Goal: Navigation & Orientation: Find specific page/section

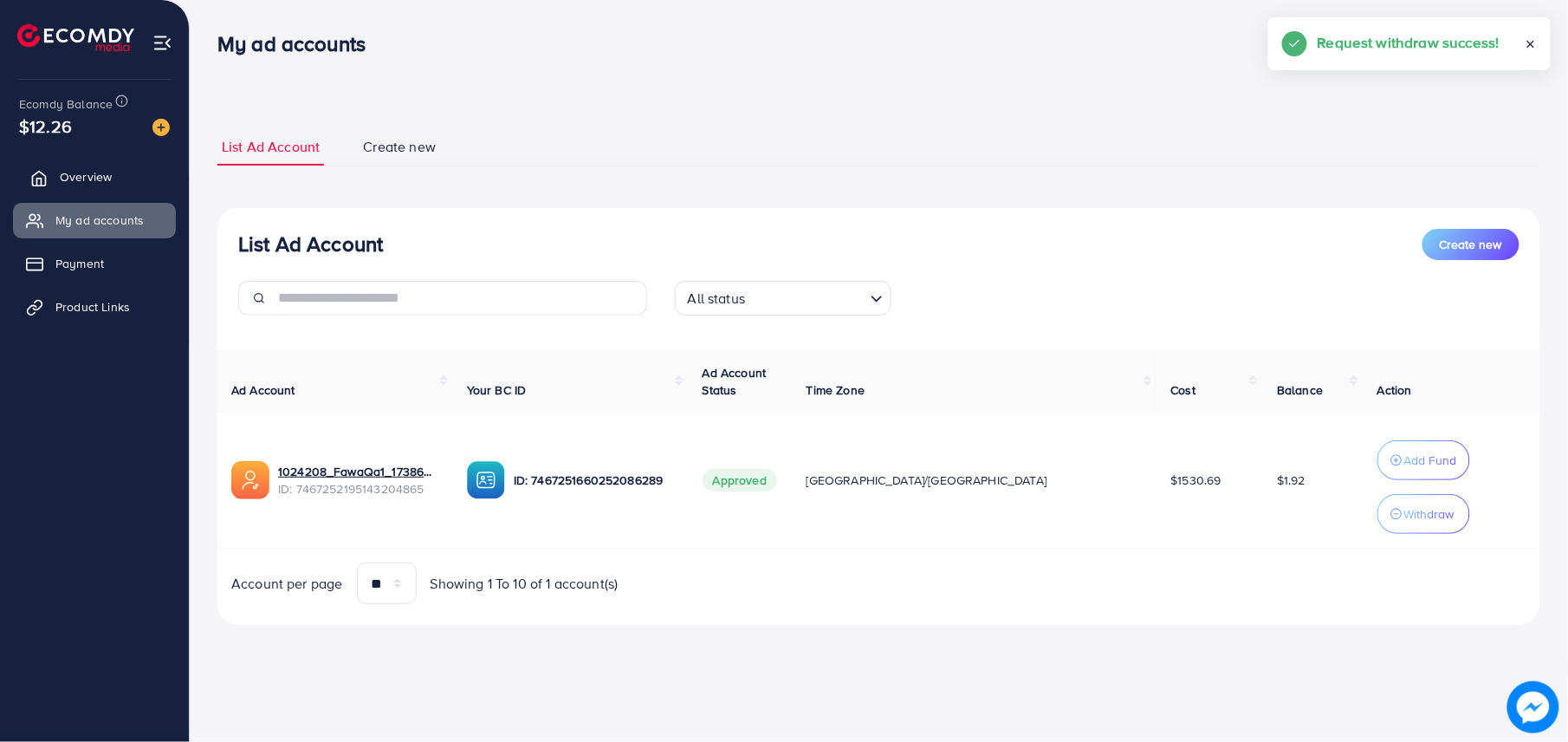
click at [115, 167] on link "Overview" at bounding box center [94, 177] width 163 height 35
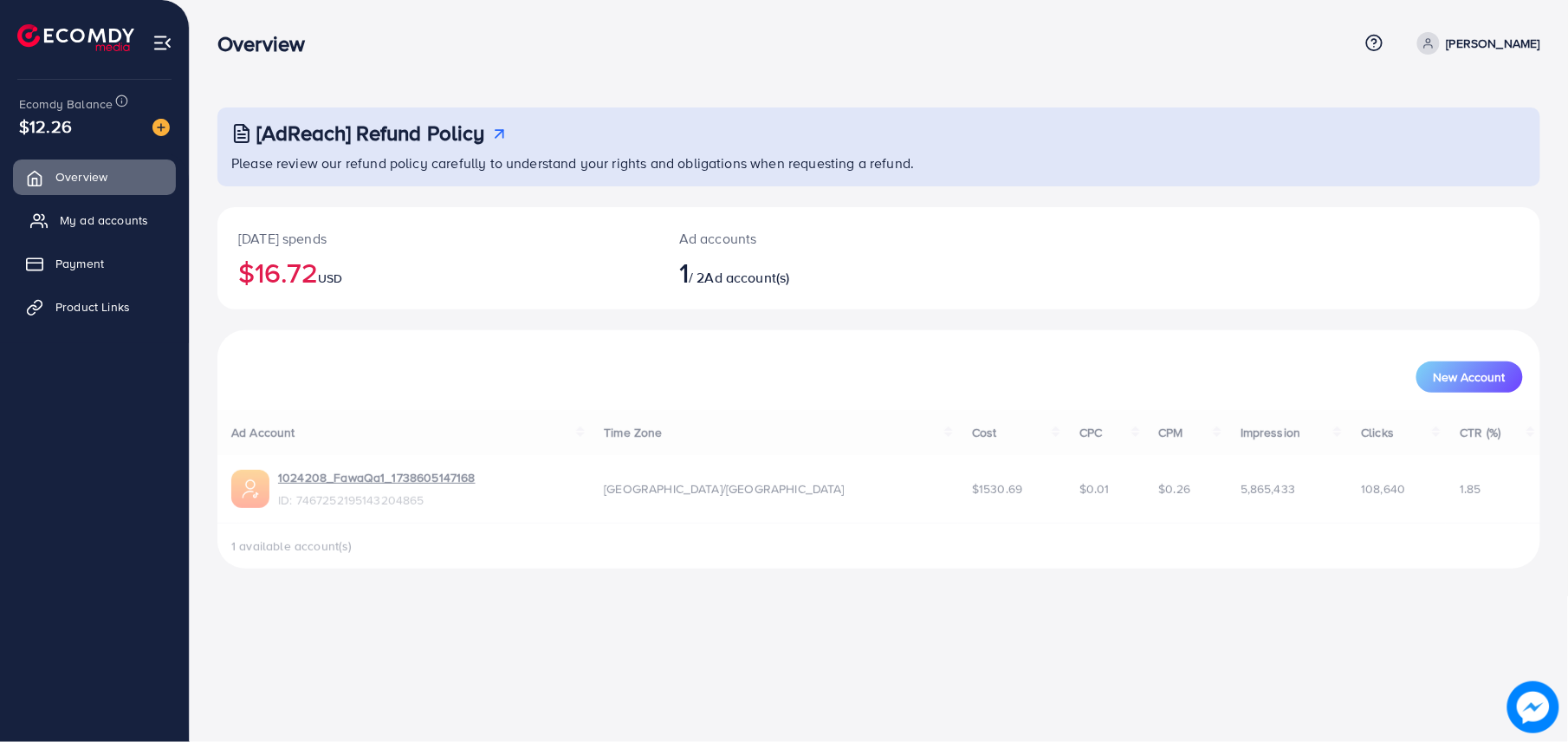
click at [125, 216] on span "My ad accounts" at bounding box center [104, 220] width 89 height 17
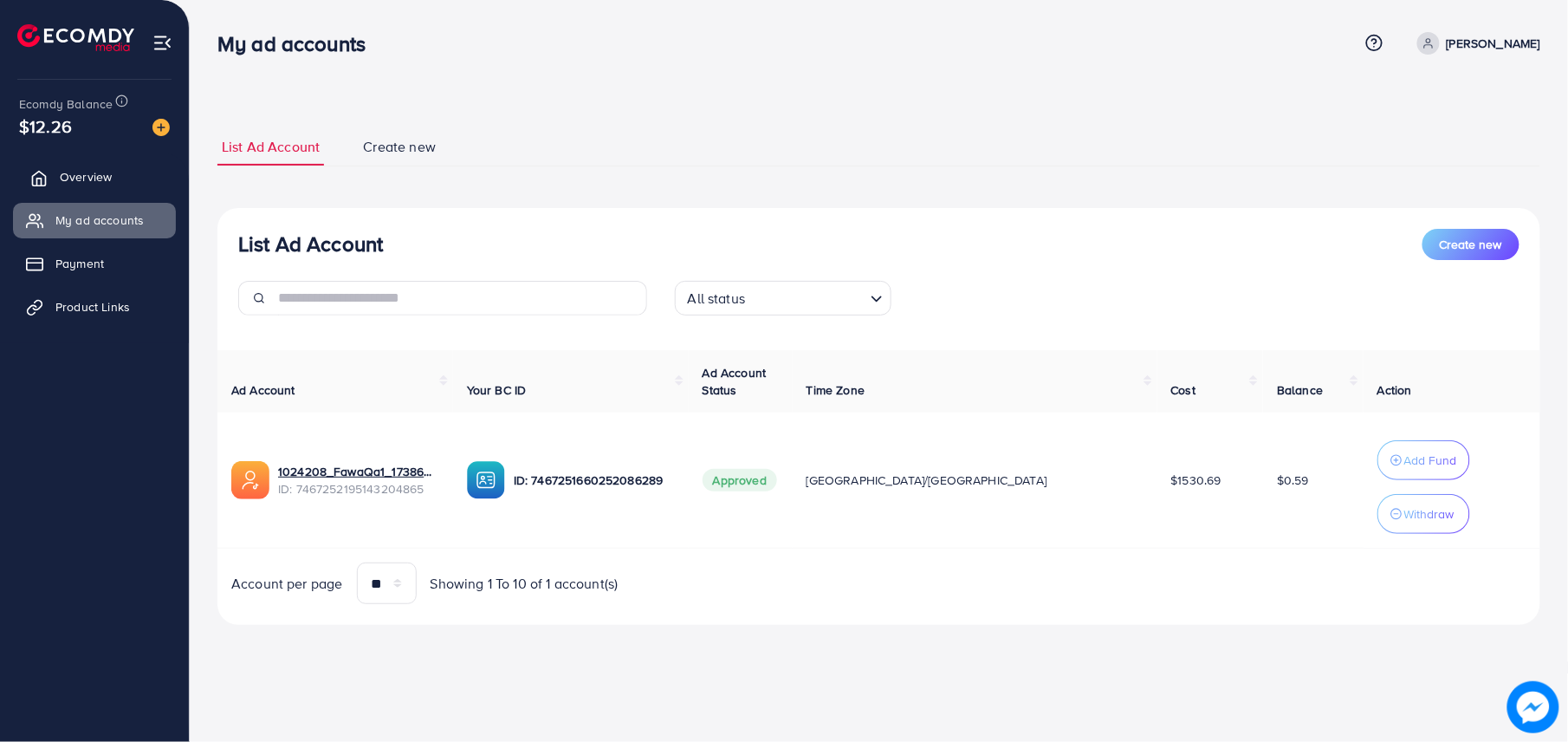
click at [92, 194] on link "Overview" at bounding box center [94, 177] width 163 height 35
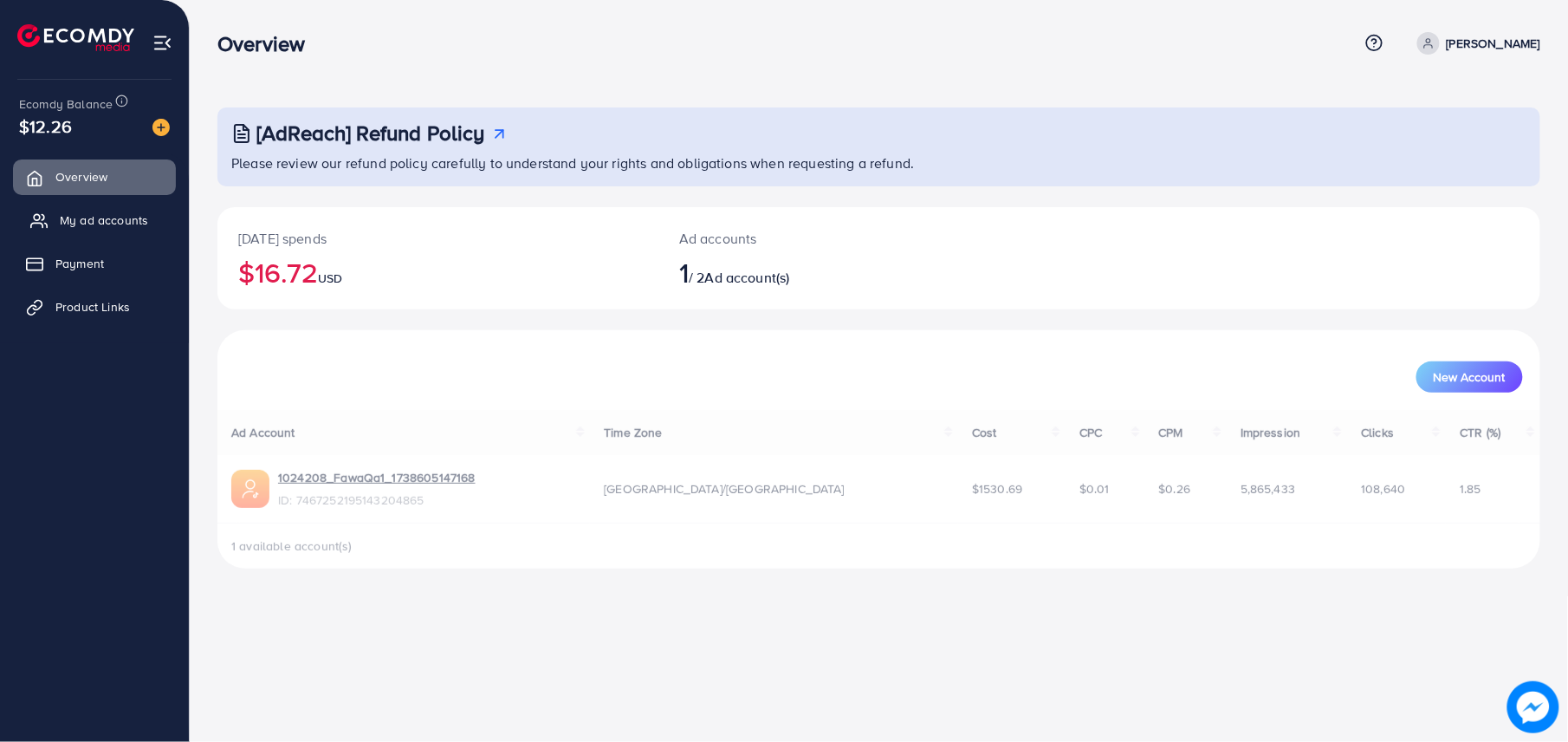
click at [95, 203] on link "My ad accounts" at bounding box center [94, 220] width 163 height 35
